Goal: Information Seeking & Learning: Learn about a topic

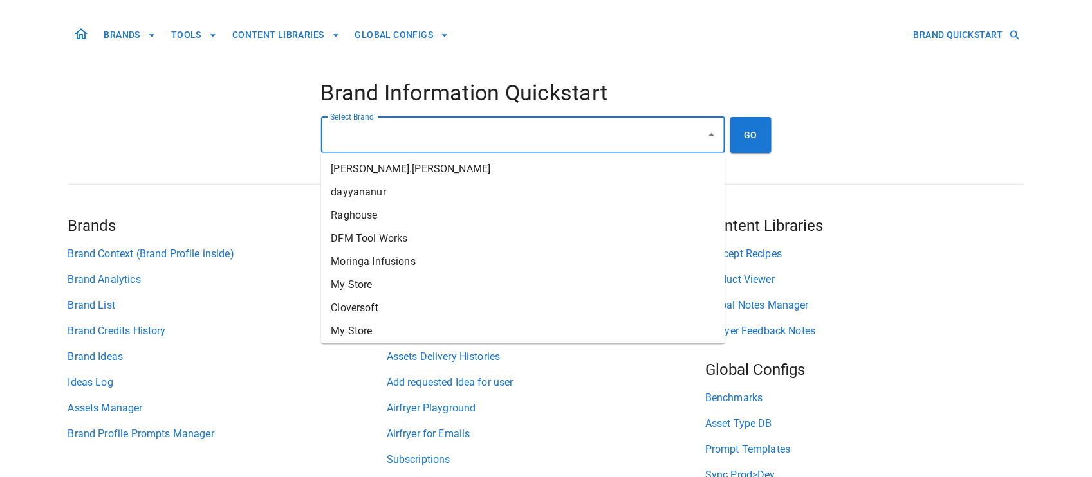
click at [455, 137] on input "Select Brand" at bounding box center [513, 135] width 373 height 24
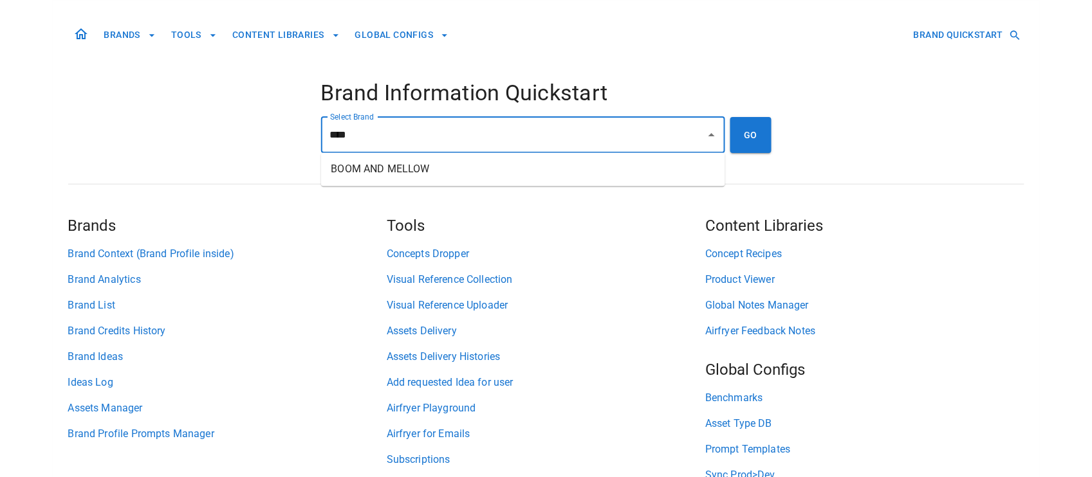
click at [432, 174] on li "BOOM AND MELLOW" at bounding box center [523, 169] width 404 height 23
type input "**********"
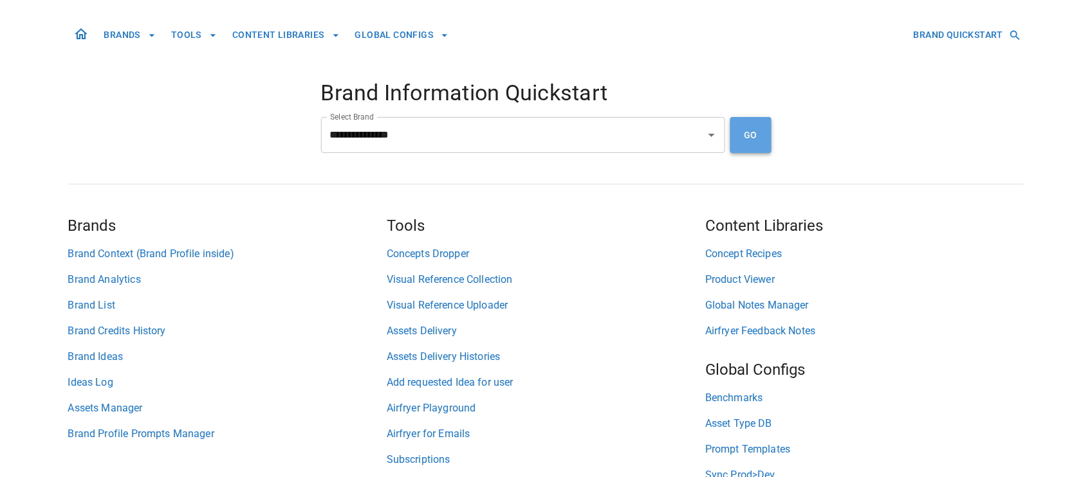
click at [742, 131] on button "GO" at bounding box center [750, 135] width 41 height 36
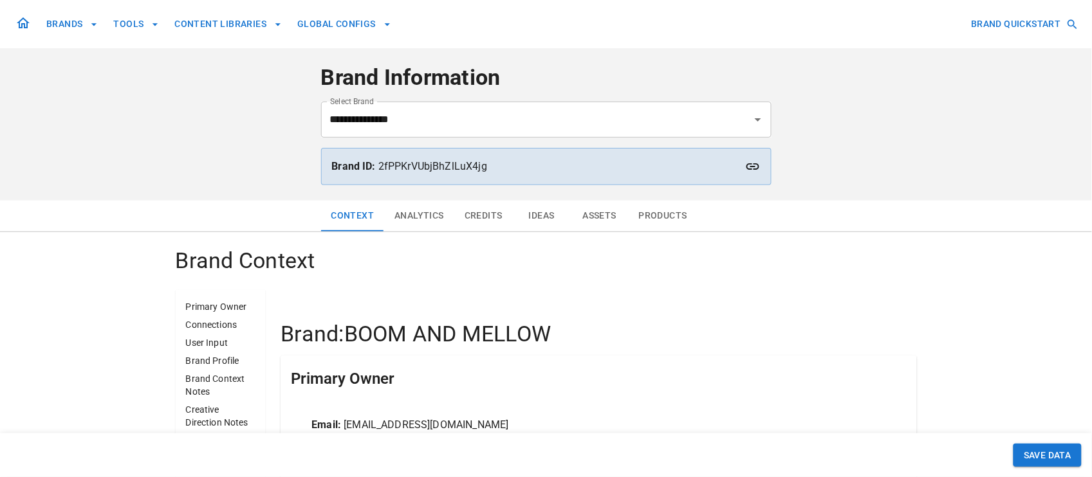
click at [403, 215] on button "Analytics" at bounding box center [419, 216] width 70 height 31
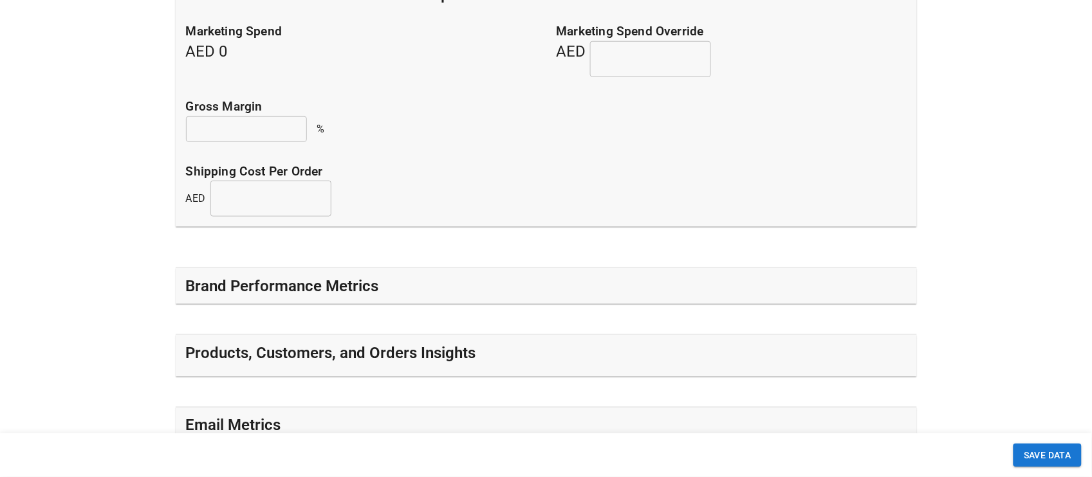
scroll to position [434, 0]
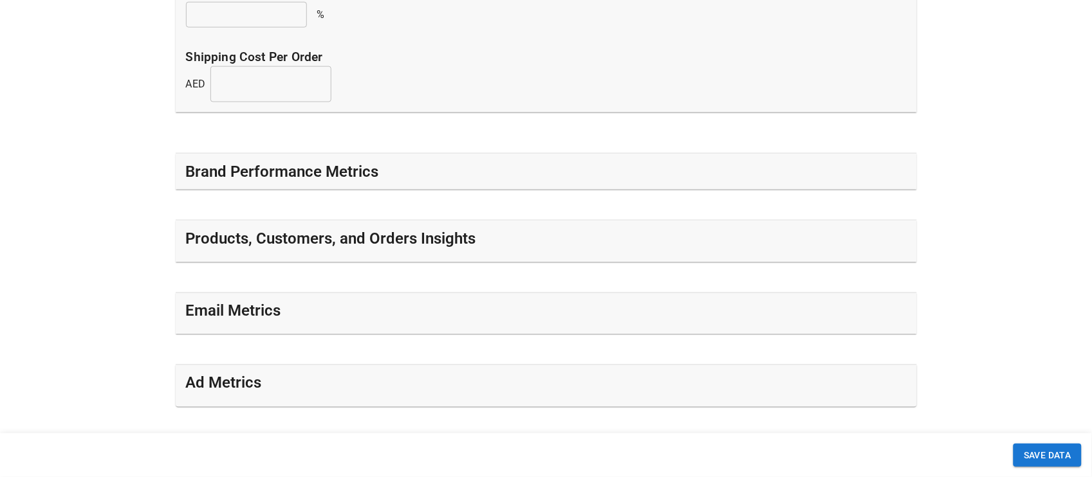
click at [476, 177] on div "Brand Performance Metrics" at bounding box center [546, 172] width 721 height 21
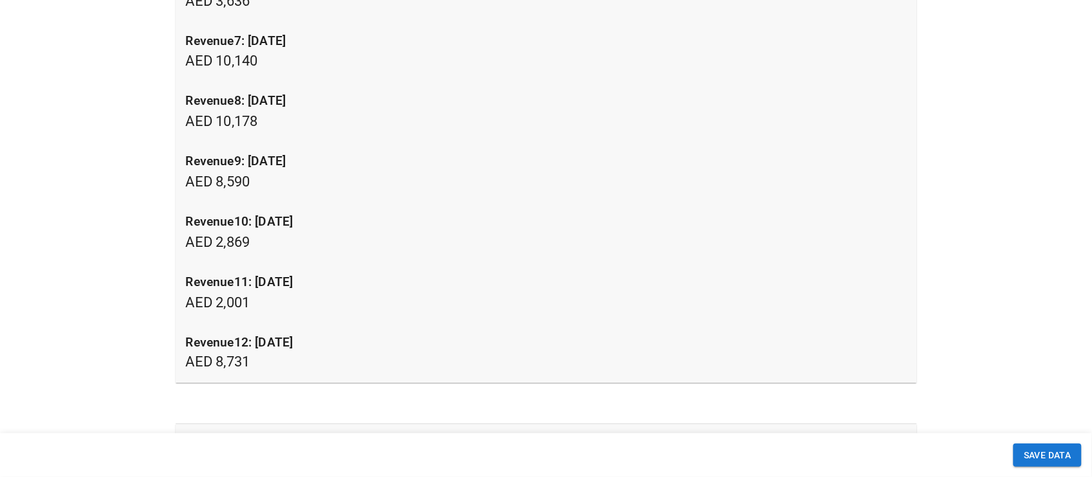
scroll to position [1740, 0]
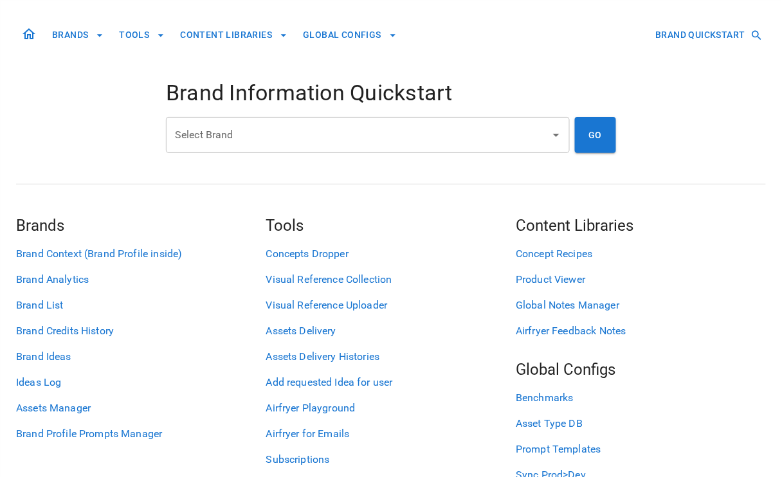
click at [268, 130] on input "Select Brand" at bounding box center [358, 135] width 373 height 24
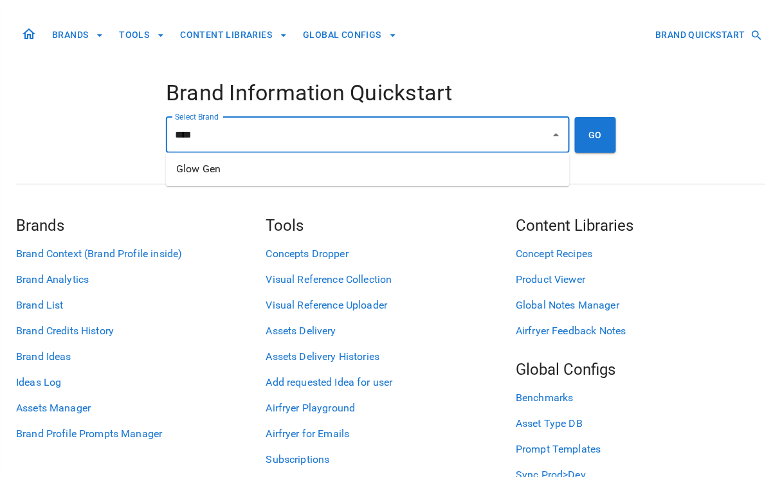
click at [256, 174] on li "Glow Gen" at bounding box center [368, 169] width 404 height 23
type input "********"
click at [603, 136] on button "GO" at bounding box center [595, 135] width 41 height 36
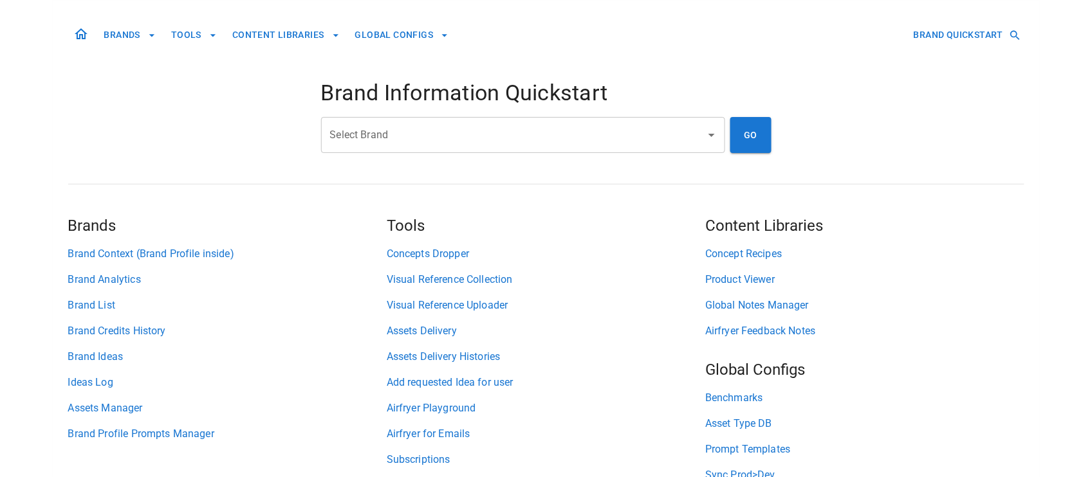
click at [441, 139] on input "Select Brand" at bounding box center [513, 135] width 373 height 24
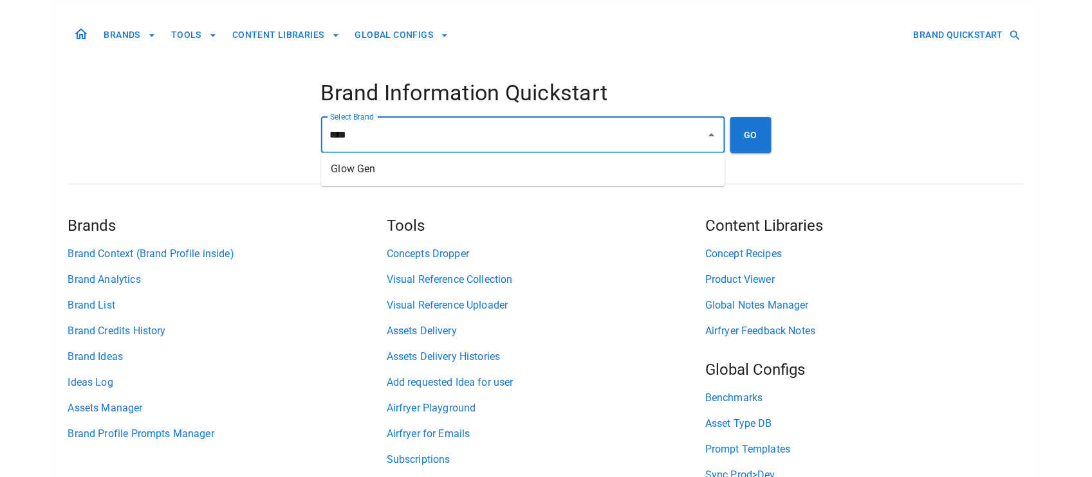
click at [427, 172] on li "Glow Gen" at bounding box center [523, 169] width 404 height 23
type input "********"
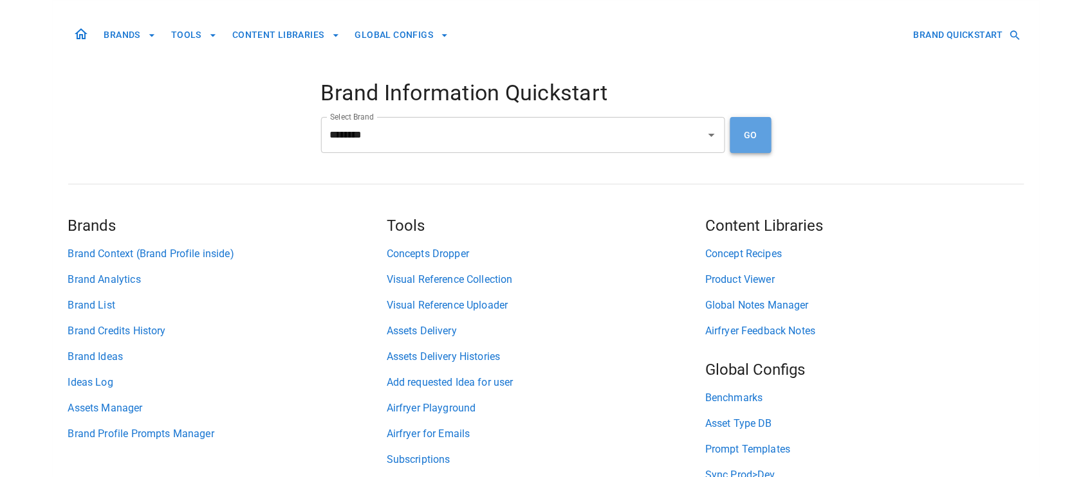
click at [758, 138] on button "GO" at bounding box center [750, 135] width 41 height 36
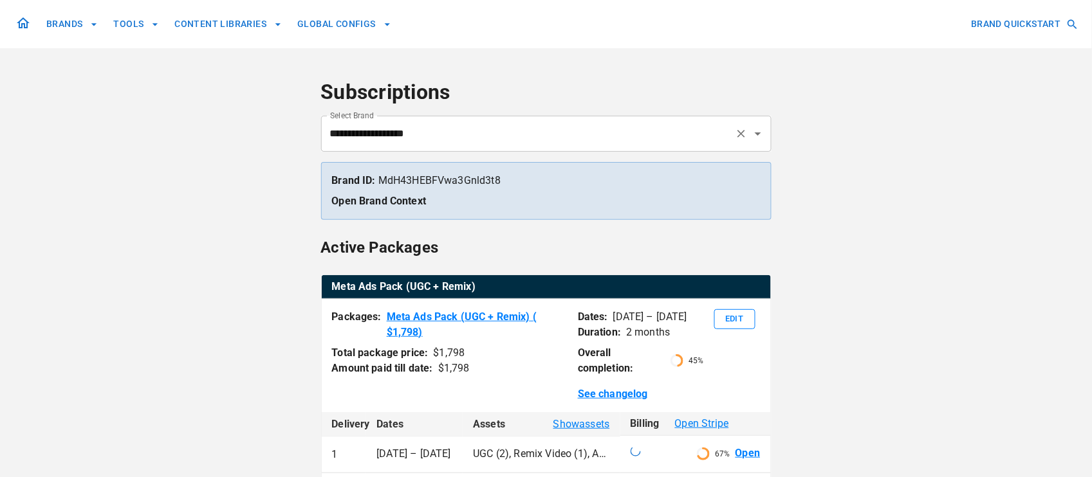
click at [566, 128] on input "**********" at bounding box center [528, 134] width 403 height 24
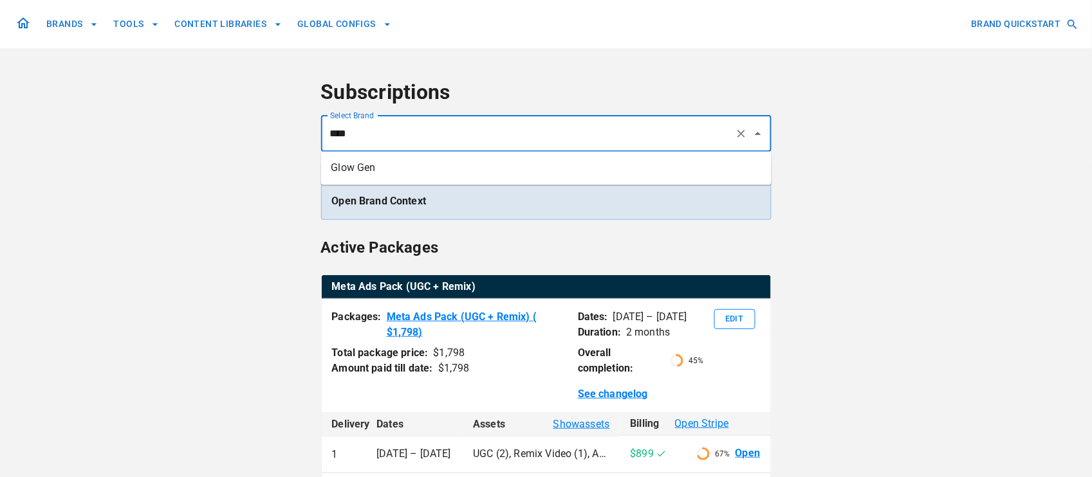
click at [548, 167] on li "Glow Gen" at bounding box center [546, 167] width 450 height 23
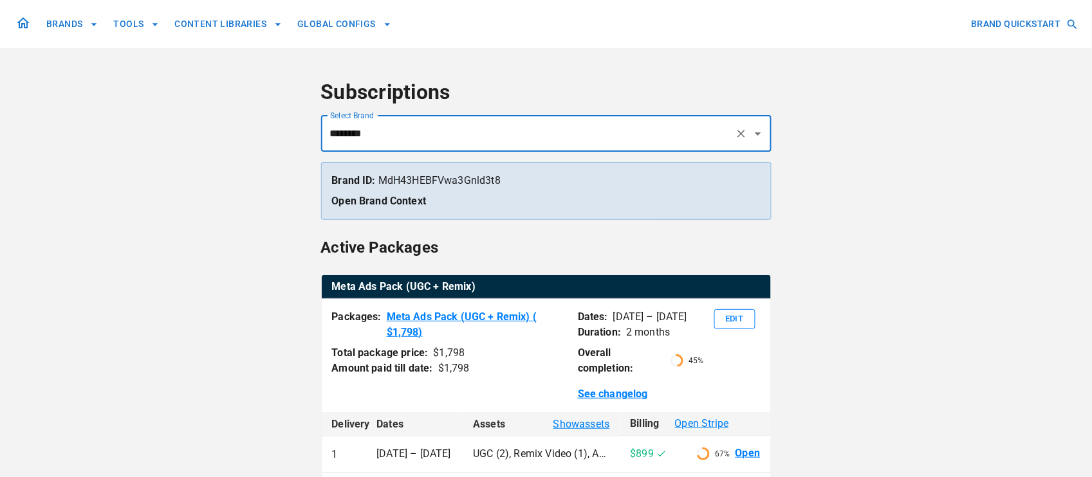
type input "********"
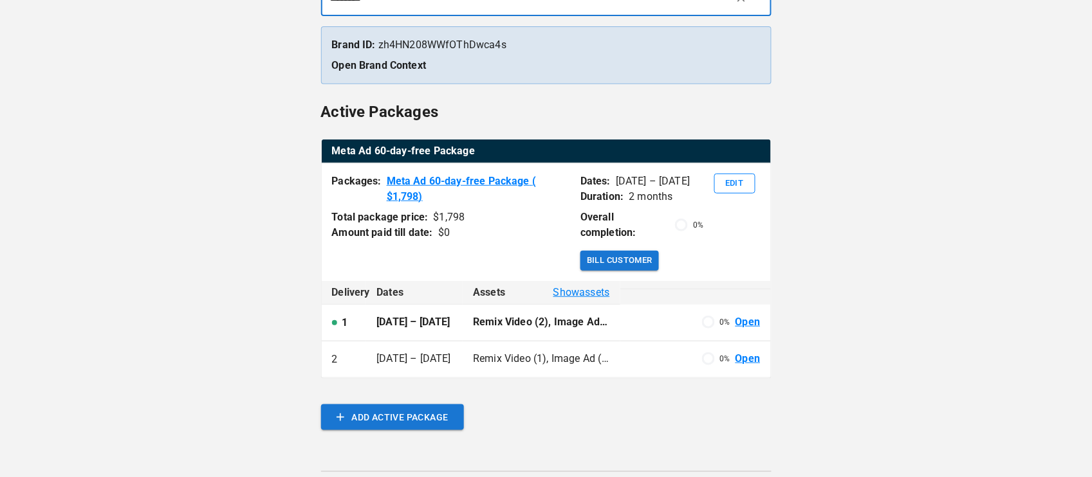
scroll to position [136, 0]
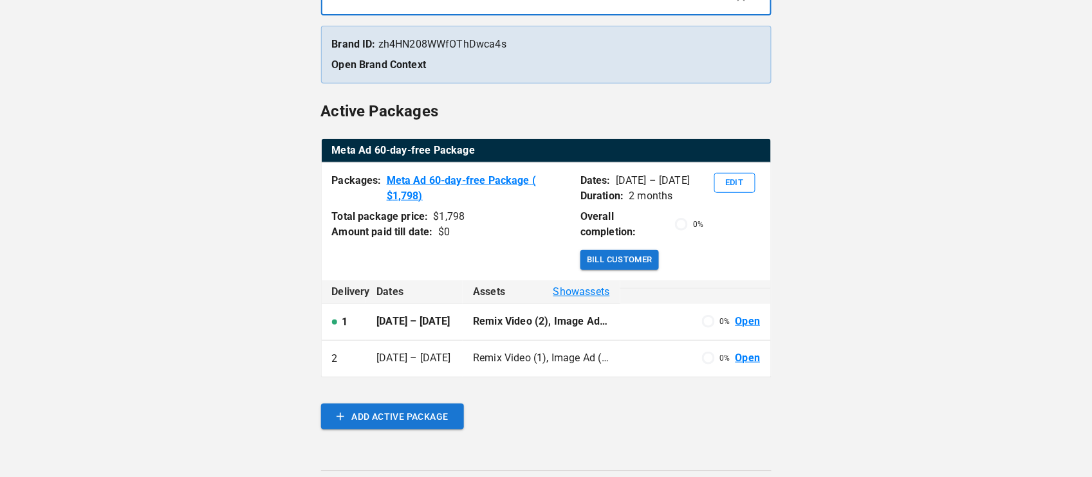
click at [595, 289] on span "Show assets" at bounding box center [581, 291] width 57 height 15
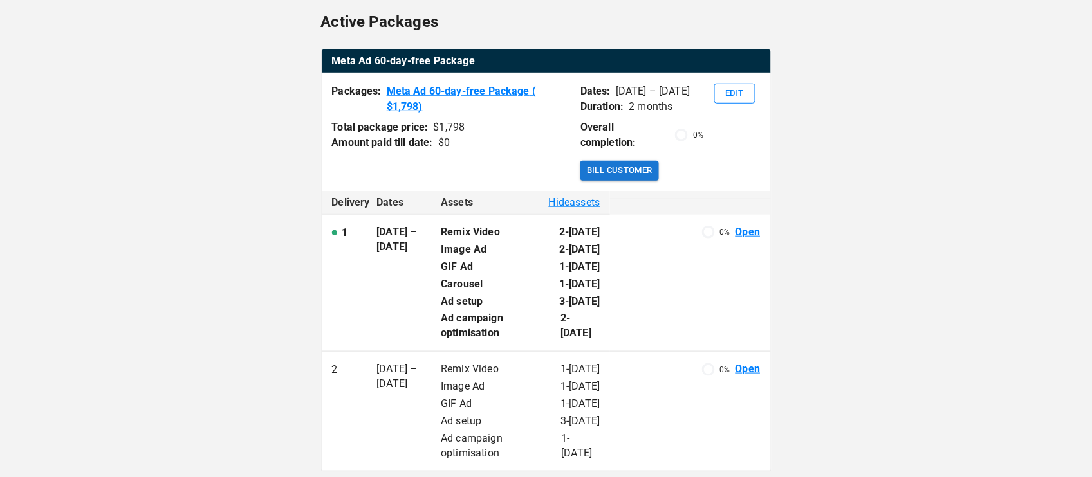
scroll to position [0, 0]
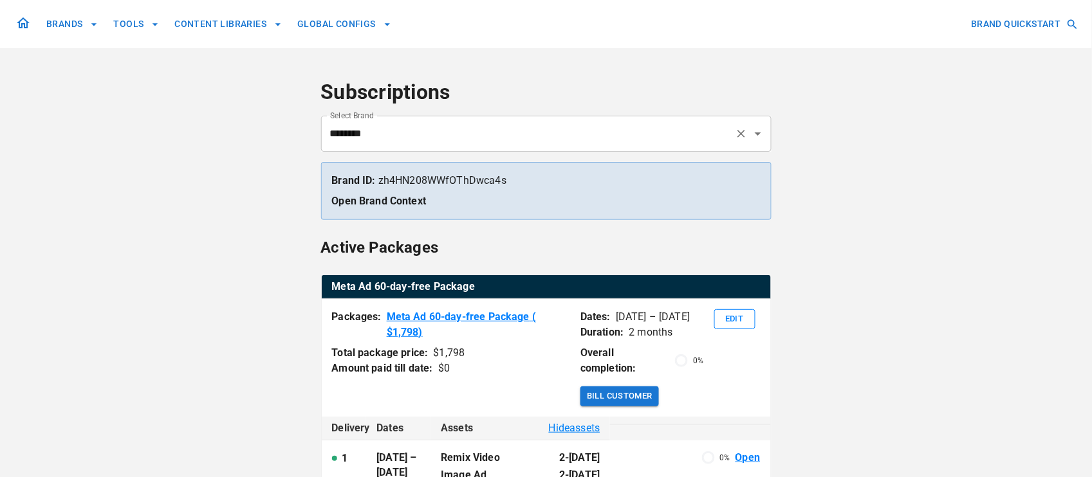
click at [542, 139] on input "********" at bounding box center [528, 134] width 403 height 24
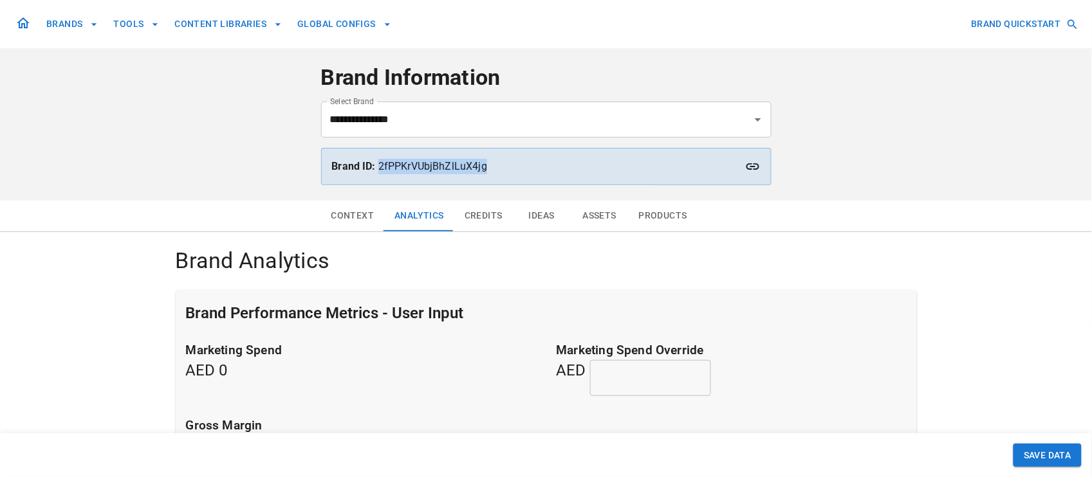
drag, startPoint x: 501, startPoint y: 164, endPoint x: 380, endPoint y: 164, distance: 121.0
click at [380, 164] on p "Brand ID: 2fPPKrVUbjBhZlLuX4jg" at bounding box center [546, 166] width 429 height 15
copy p "2fPPKrVUbjBhZlLuX4jg"
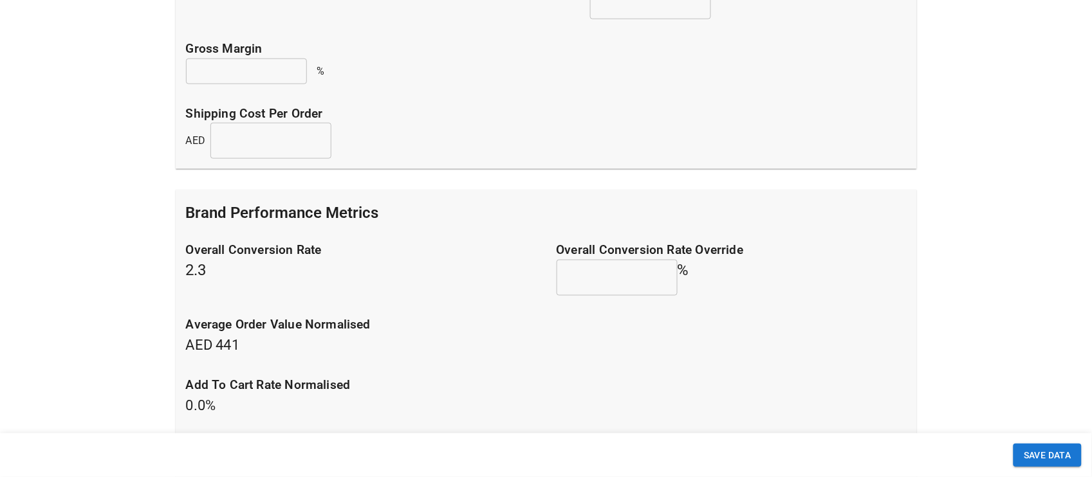
scroll to position [399, 0]
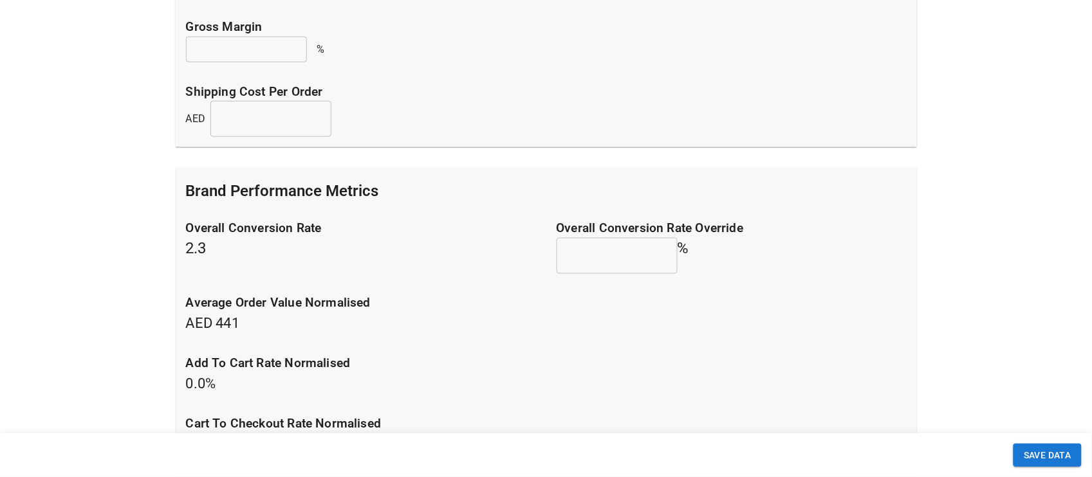
click at [250, 319] on p "average order value normalised AED 441" at bounding box center [546, 315] width 721 height 40
drag, startPoint x: 250, startPoint y: 319, endPoint x: 188, endPoint y: 321, distance: 62.5
click at [188, 321] on p "average order value normalised AED 441" at bounding box center [546, 315] width 721 height 40
copy p "AED 441"
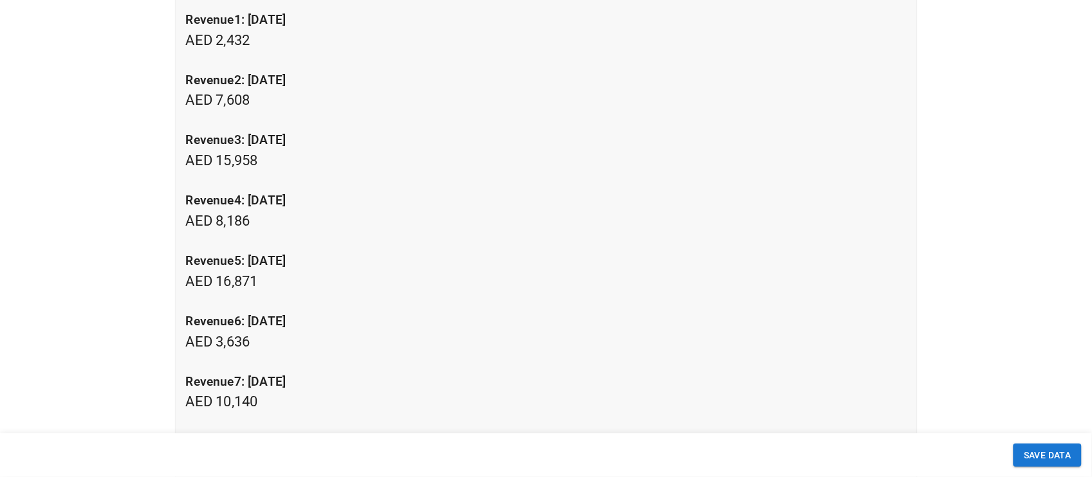
scroll to position [1407, 0]
